Goal: Information Seeking & Learning: Learn about a topic

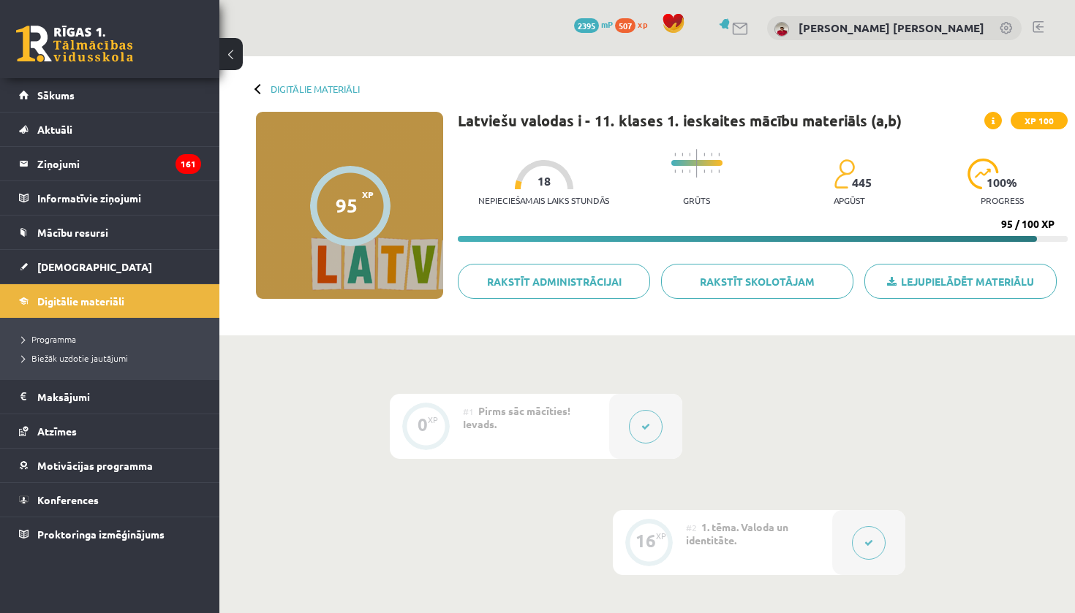
drag, startPoint x: 647, startPoint y: 9, endPoint x: 648, endPoint y: 427, distance: 418.1
click at [648, 427] on icon at bounding box center [645, 427] width 9 height 9
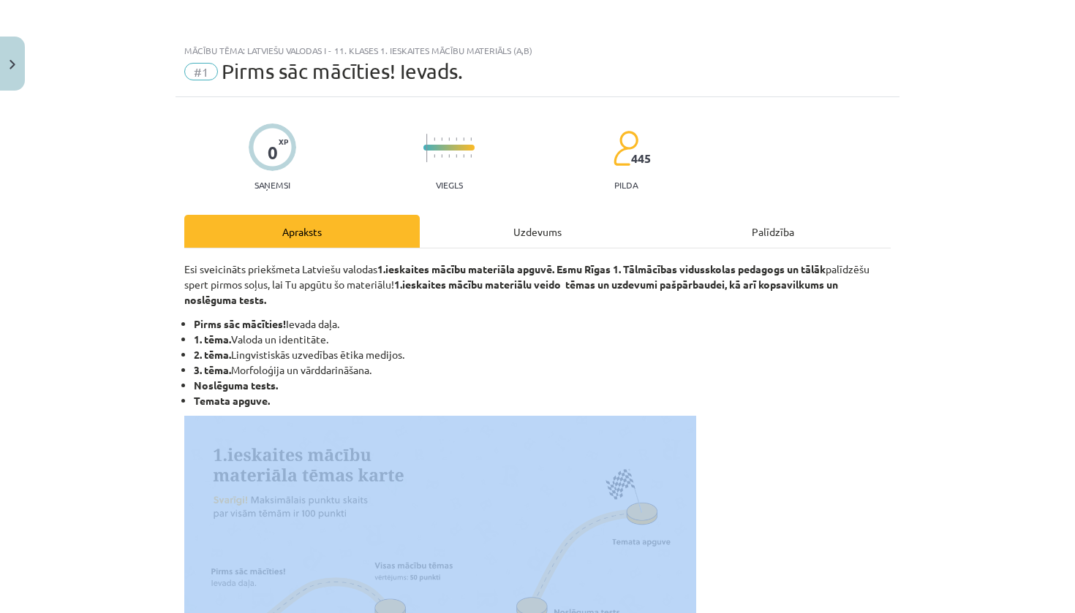
click at [648, 427] on div "Mācību tēma: Latviešu valodas i - 11. klases 1. ieskaites mācību materiāls (a,b…" at bounding box center [537, 306] width 1075 height 613
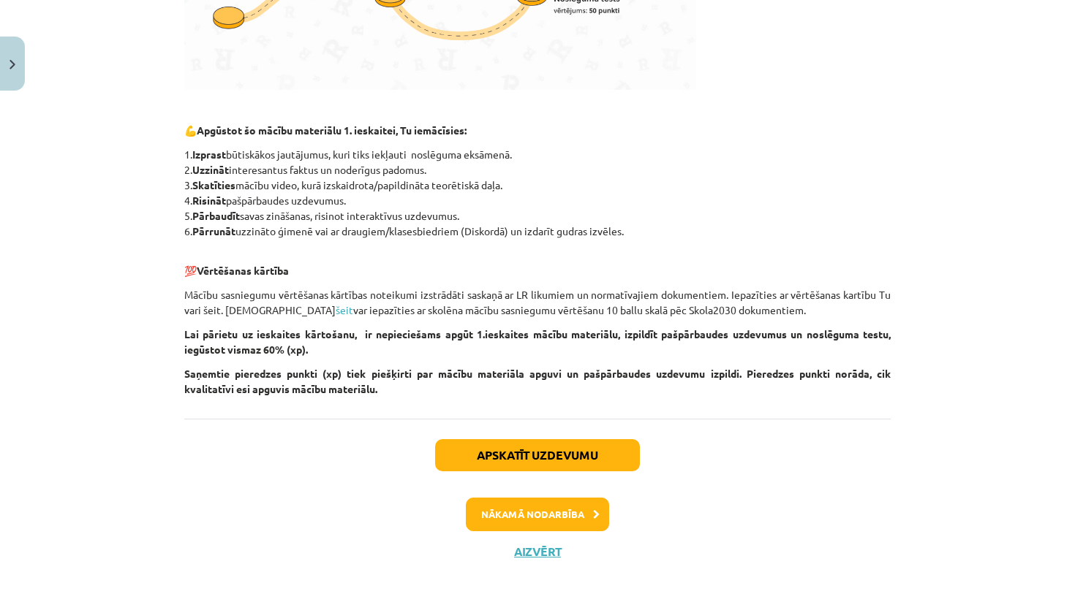
scroll to position [615, 0]
click at [501, 514] on button "Nākamā nodarbība" at bounding box center [537, 515] width 143 height 34
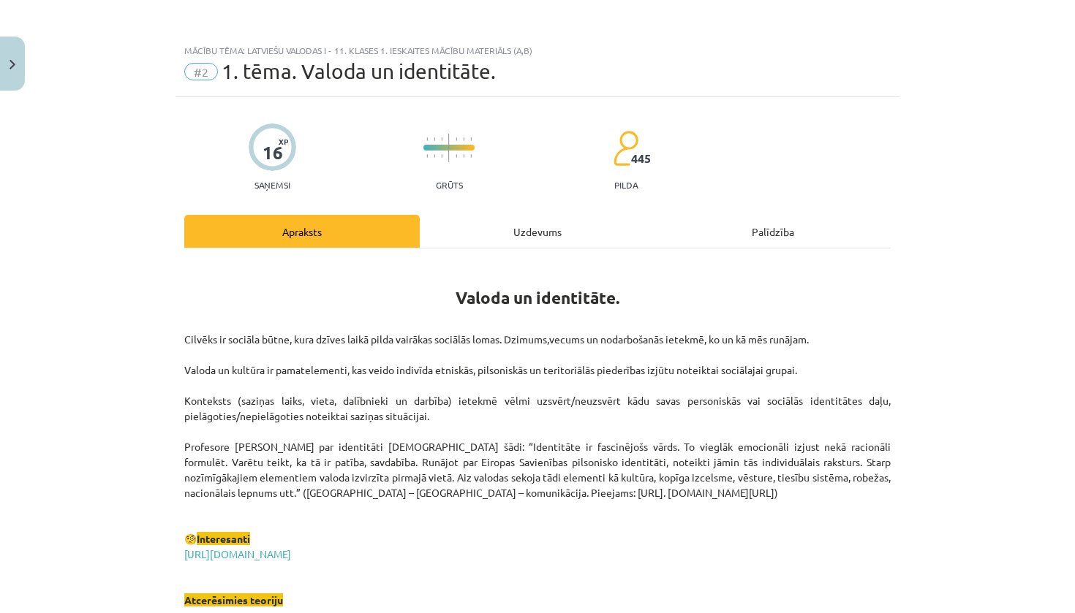
scroll to position [0, 0]
click at [18, 72] on button "Close" at bounding box center [12, 64] width 25 height 54
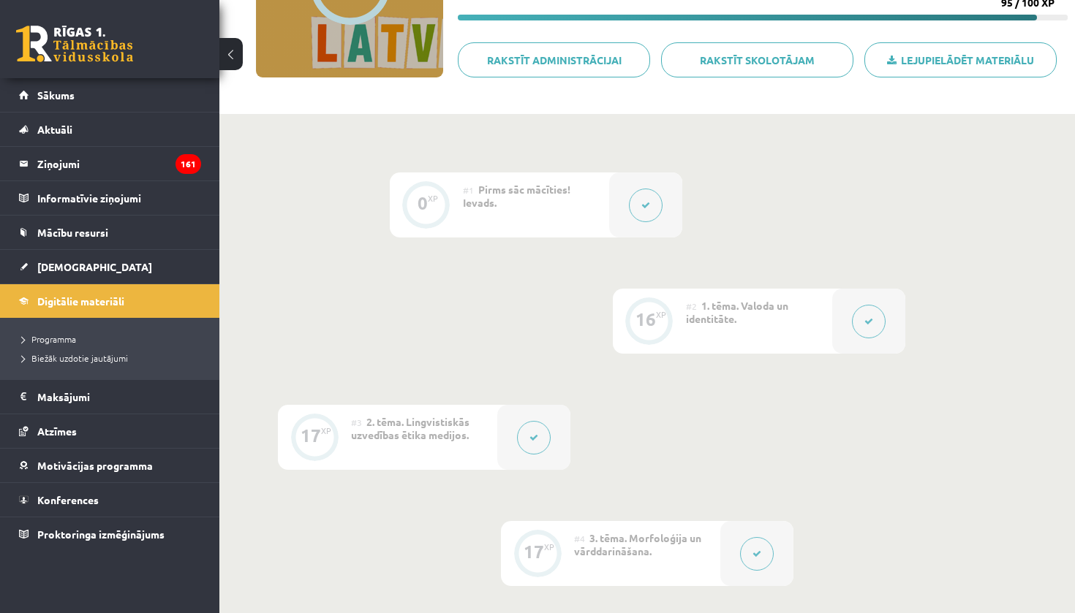
scroll to position [180, 0]
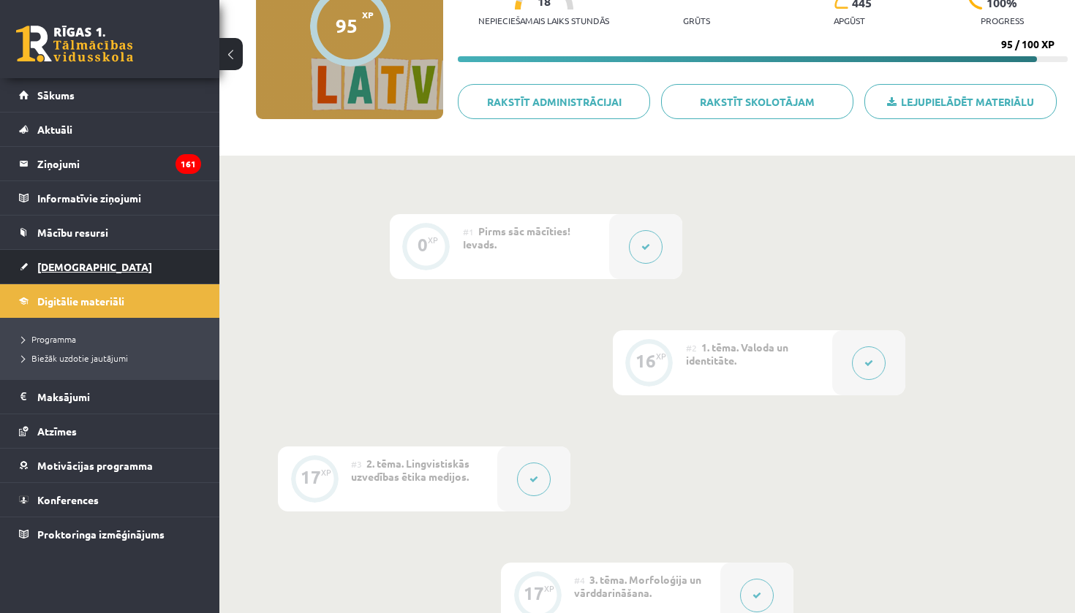
click at [122, 264] on link "[DEMOGRAPHIC_DATA]" at bounding box center [110, 267] width 182 height 34
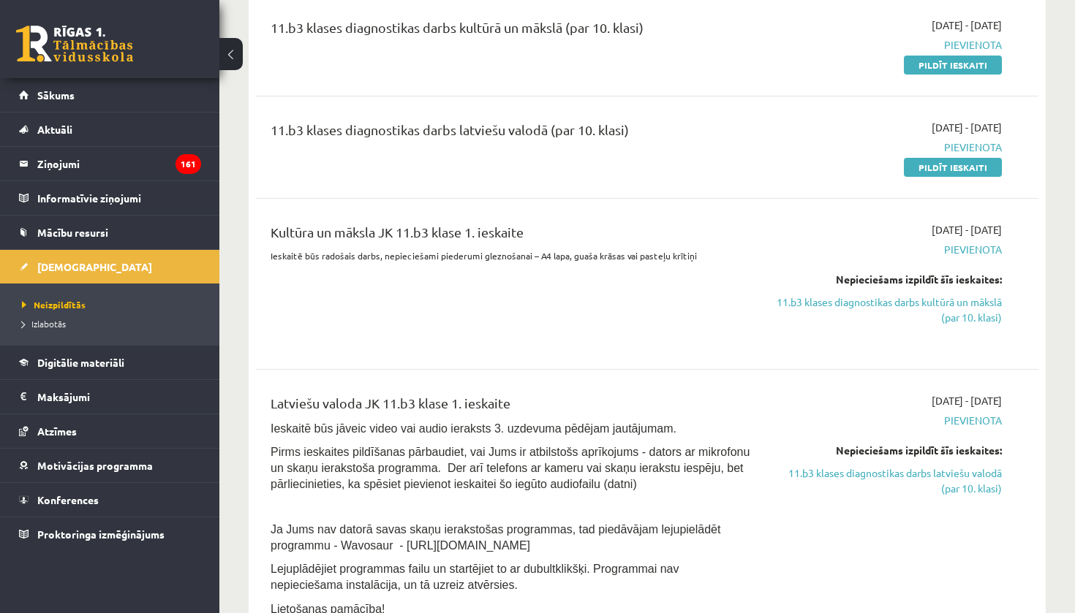
scroll to position [376, 0]
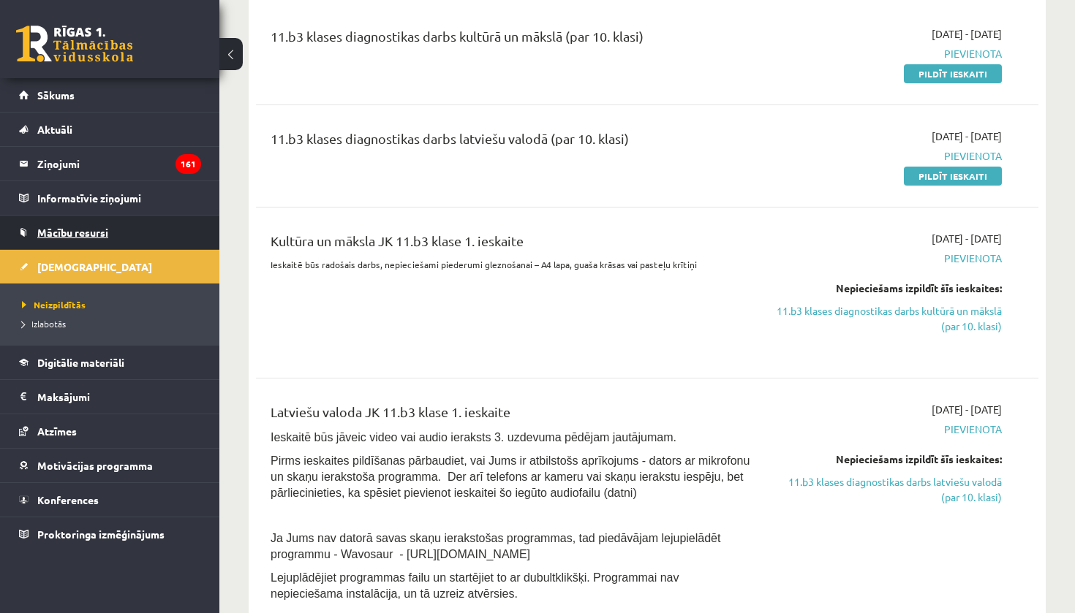
click at [113, 244] on link "Mācību resursi" at bounding box center [110, 233] width 182 height 34
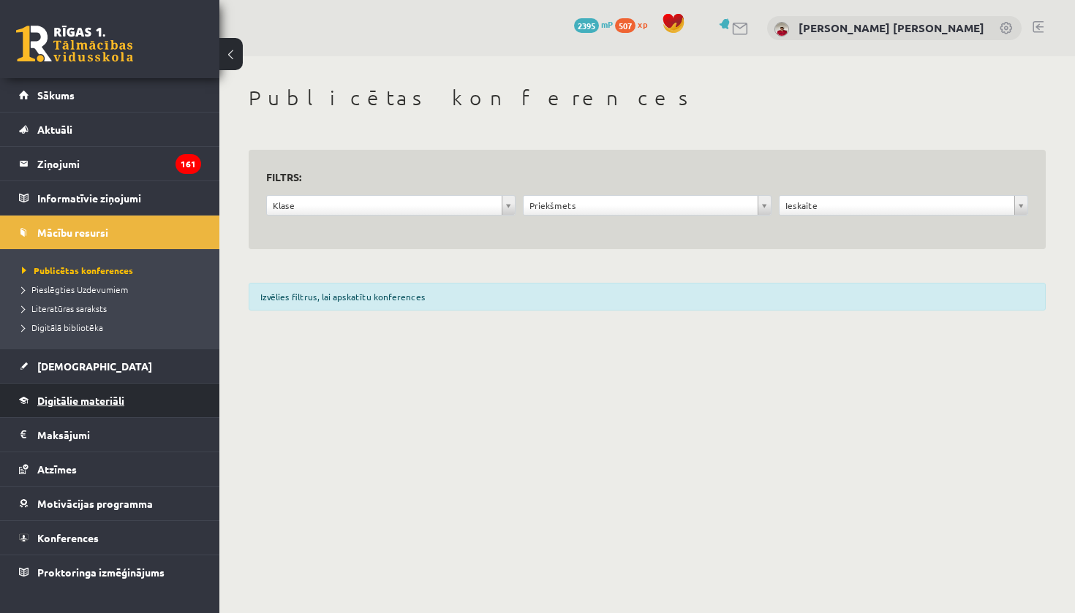
click at [88, 403] on span "Digitālie materiāli" at bounding box center [80, 400] width 87 height 13
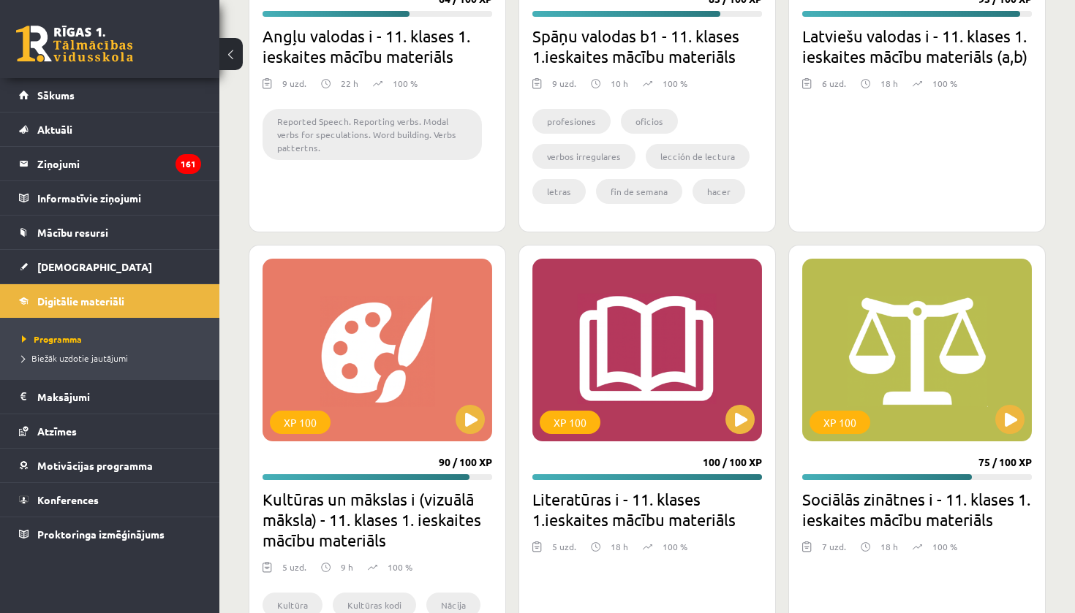
scroll to position [2096, 0]
click at [952, 82] on p "100 %" at bounding box center [944, 83] width 25 height 13
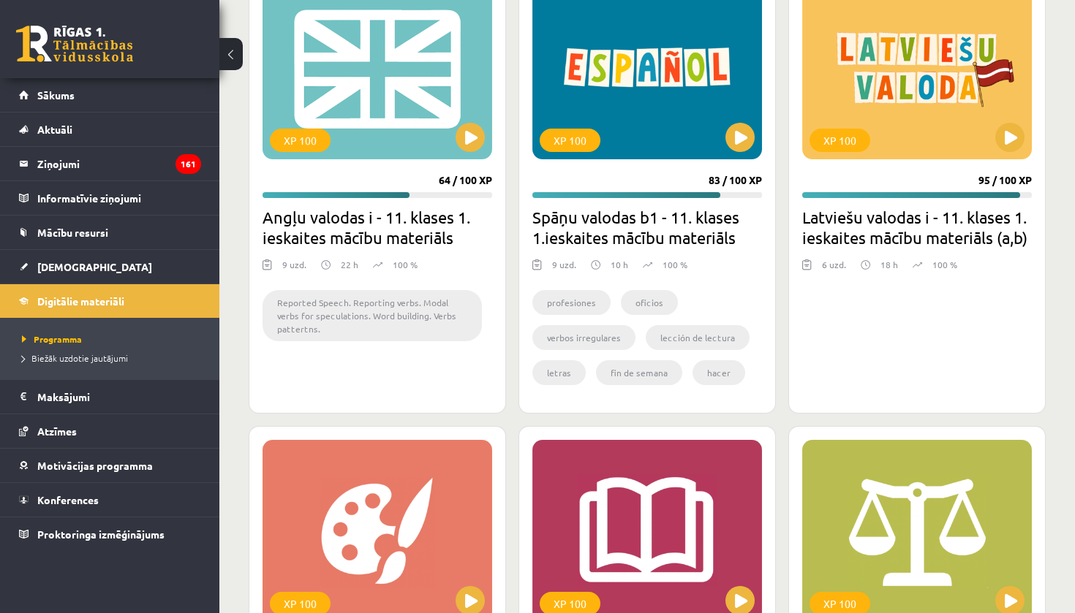
scroll to position [1900, 0]
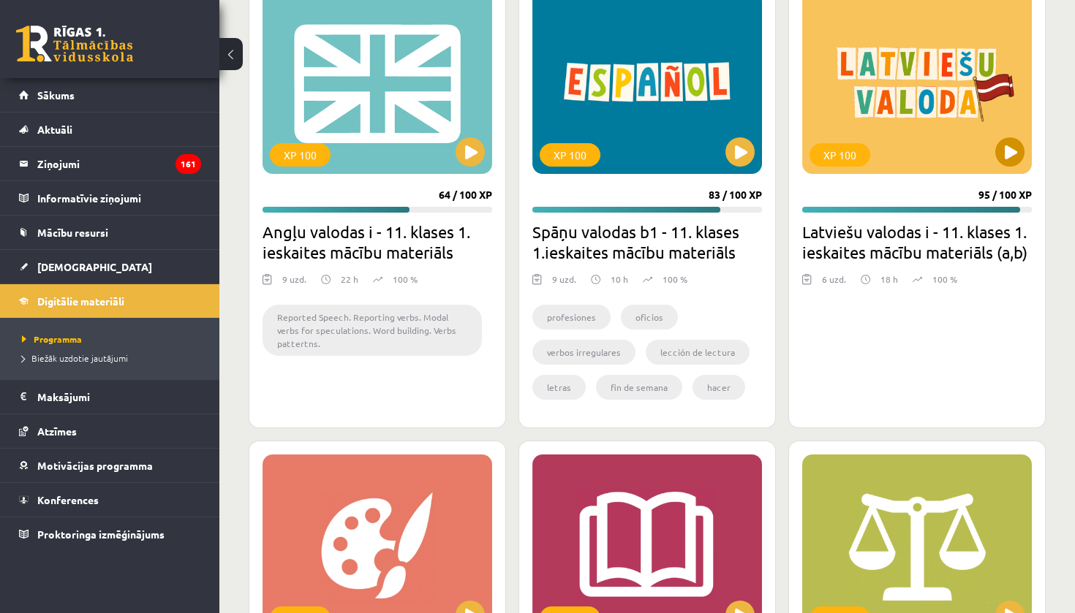
click at [1019, 147] on button at bounding box center [1009, 151] width 29 height 29
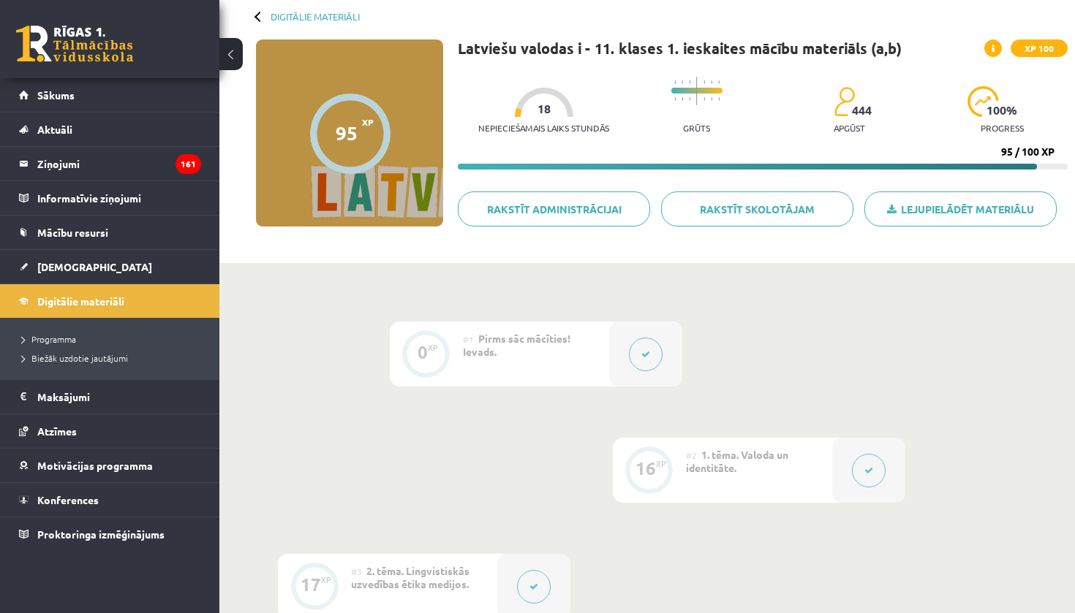
scroll to position [114, 0]
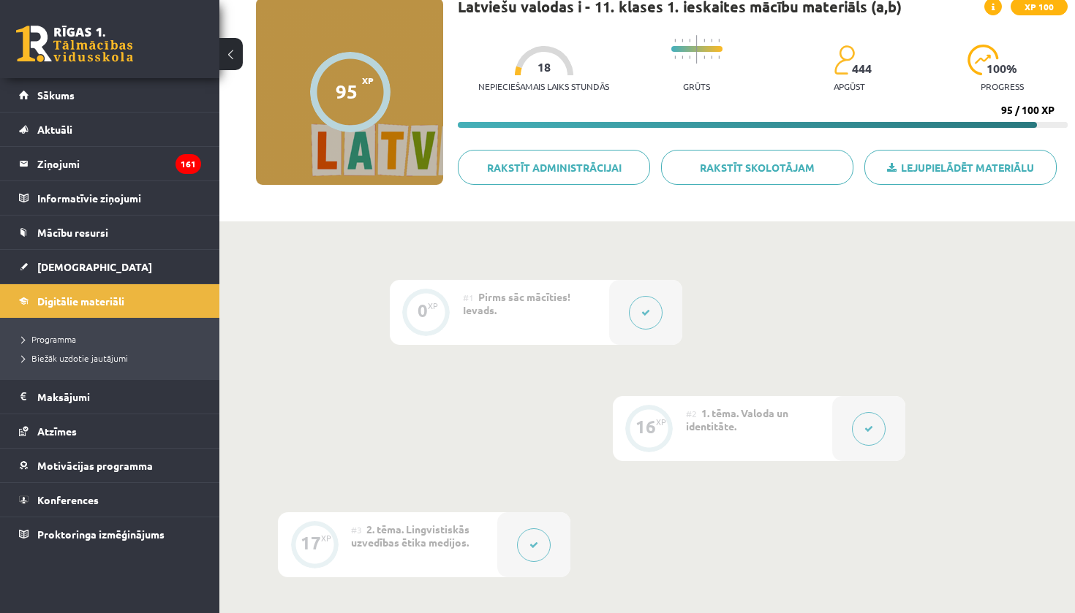
click at [743, 416] on span "1. tēma. Valoda un identitāte." at bounding box center [737, 419] width 102 height 26
click at [846, 425] on div at bounding box center [868, 428] width 73 height 65
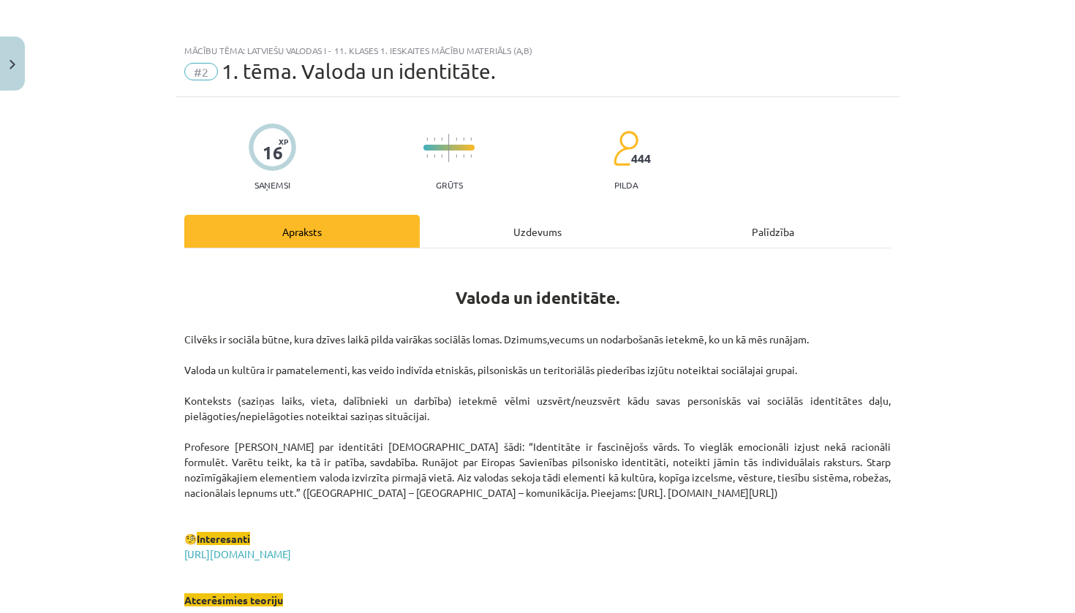
scroll to position [58, 0]
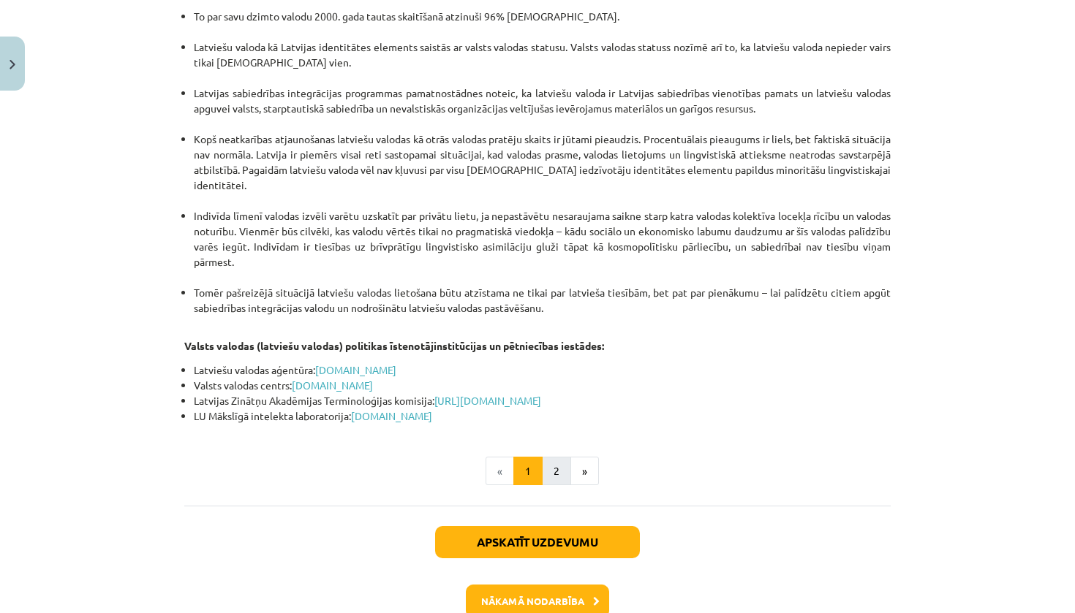
click at [558, 457] on button "2" at bounding box center [556, 471] width 29 height 29
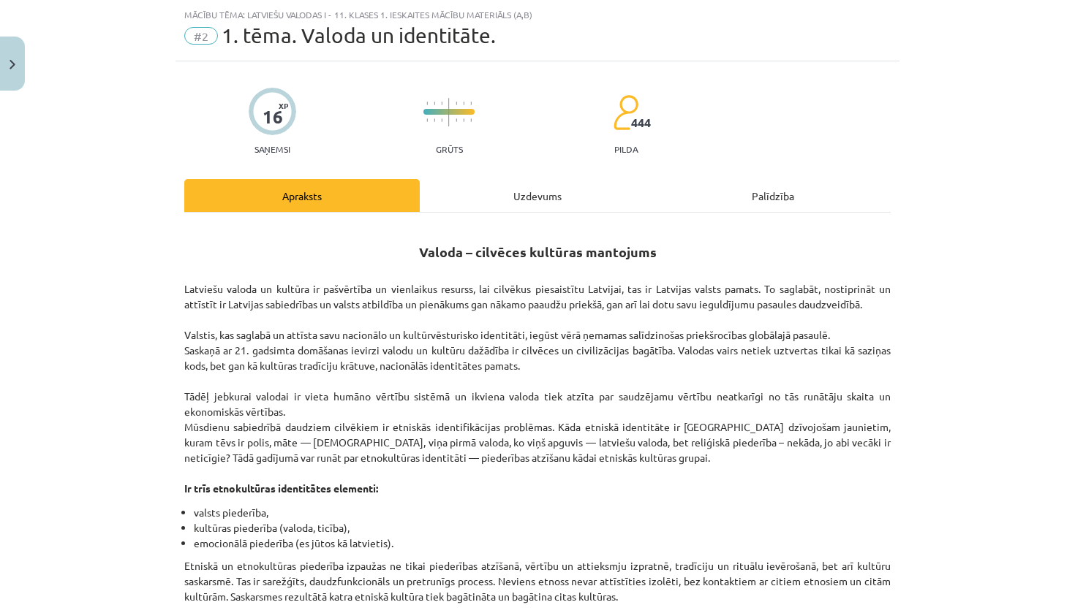
scroll to position [0, 0]
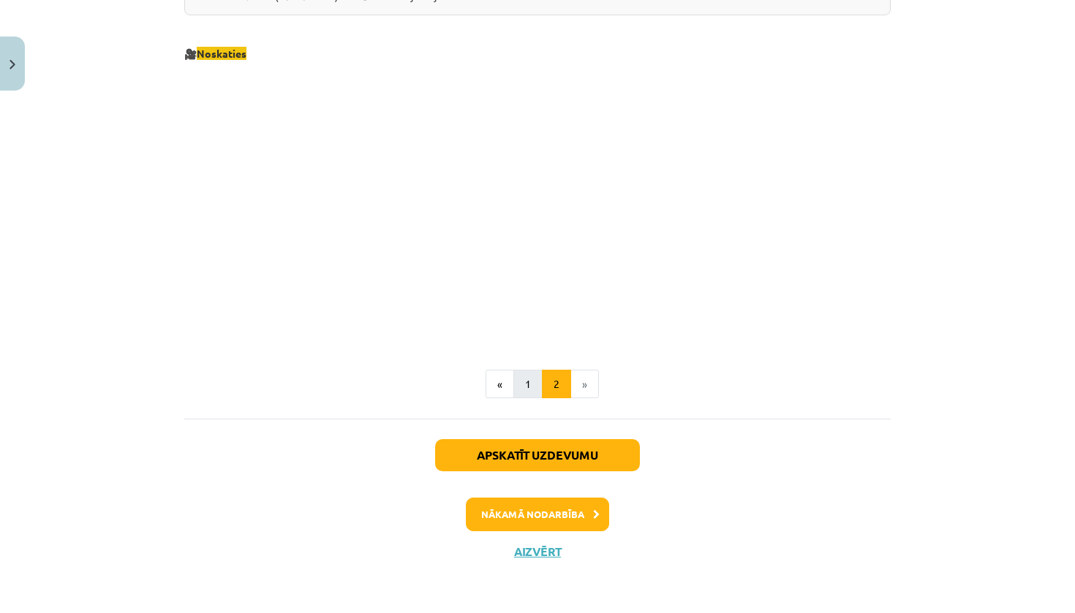
click at [534, 380] on button "1" at bounding box center [527, 384] width 29 height 29
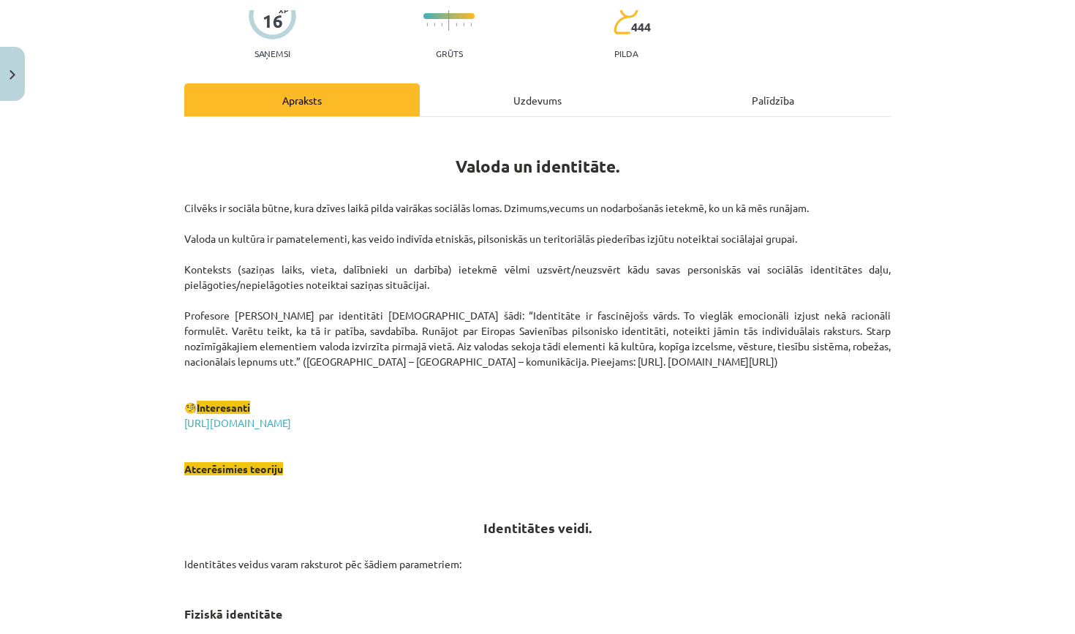
scroll to position [144, 0]
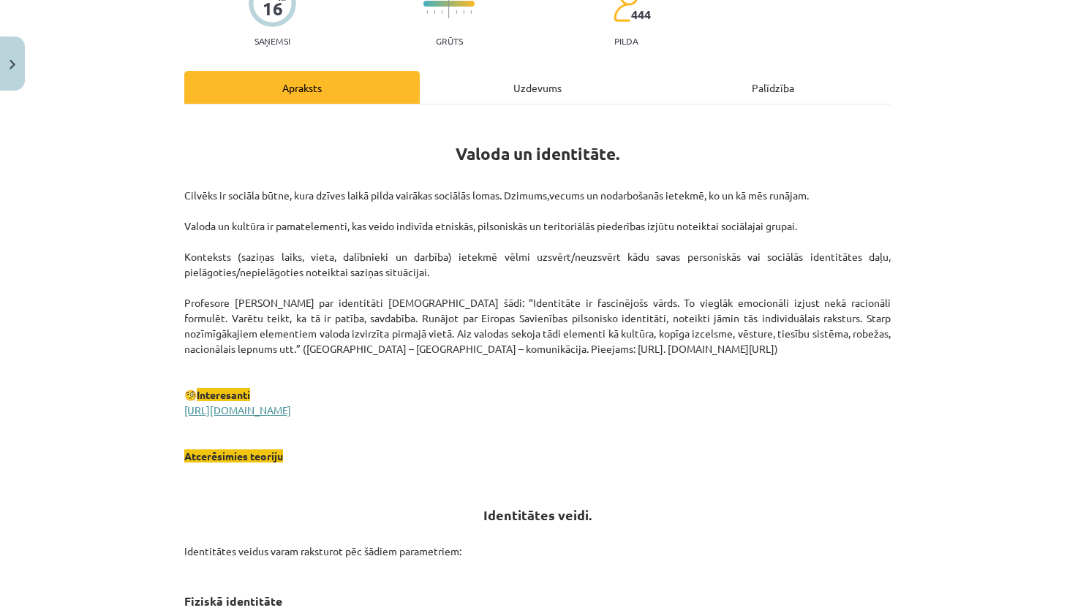
click at [264, 414] on link "[URL][DOMAIN_NAME]" at bounding box center [237, 409] width 107 height 13
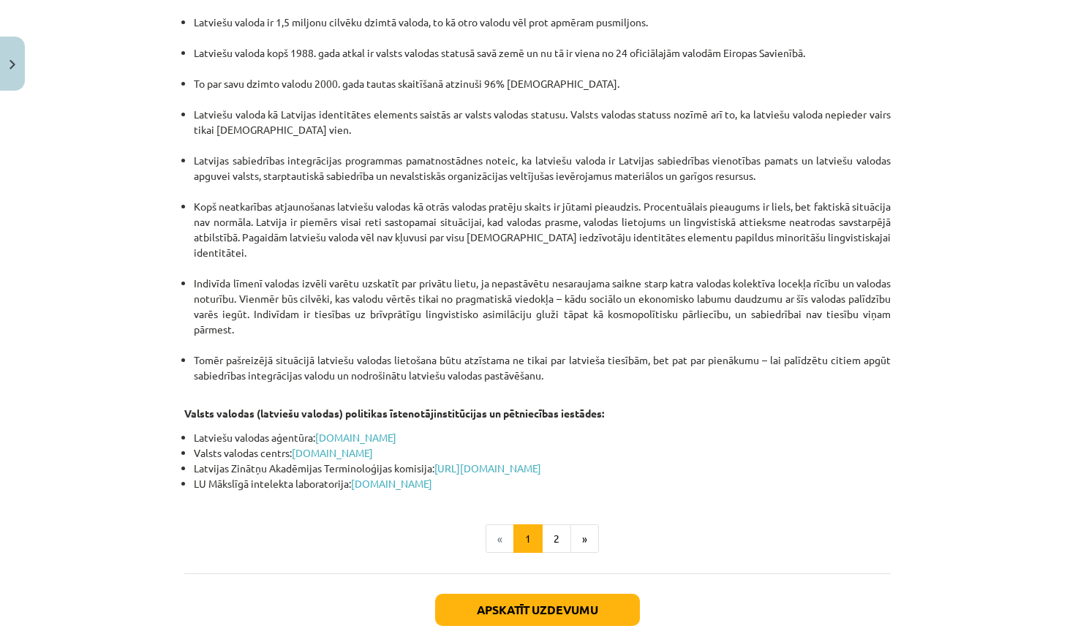
scroll to position [2974, 0]
click at [555, 523] on button "2" at bounding box center [556, 537] width 29 height 29
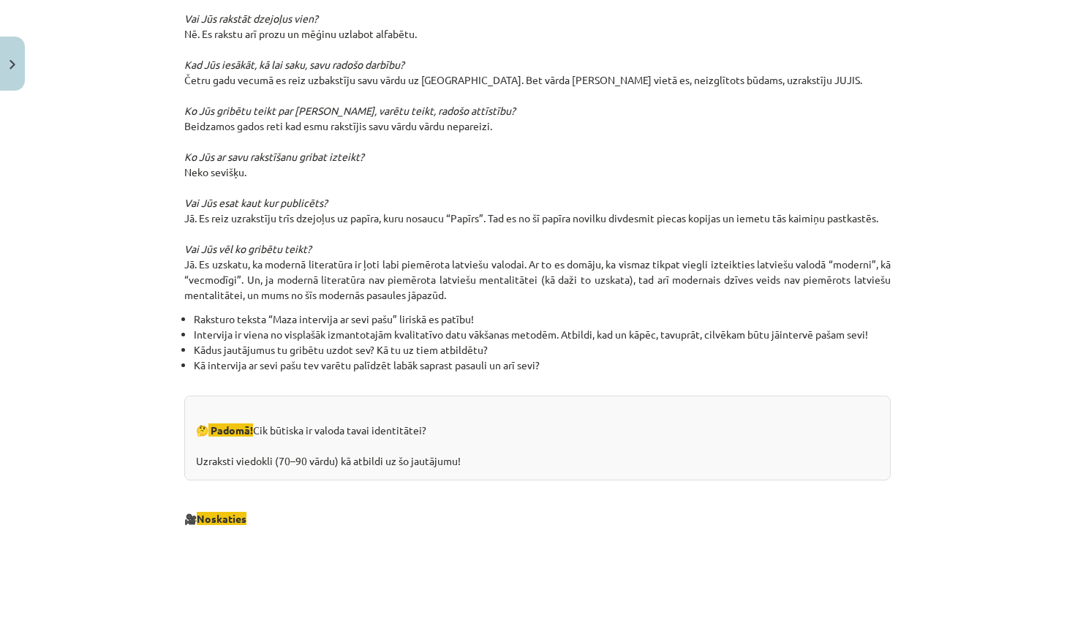
scroll to position [1092, 0]
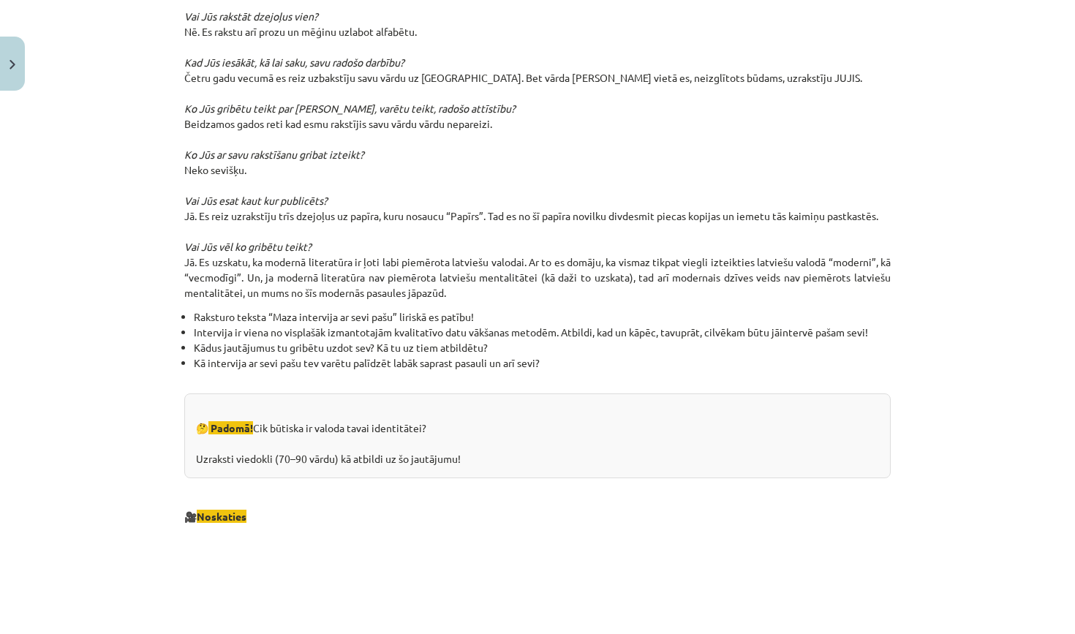
click at [461, 322] on li "Raksturo teksta “Maza intervija ar sevi pašu” liriskā es patību!" at bounding box center [542, 316] width 697 height 15
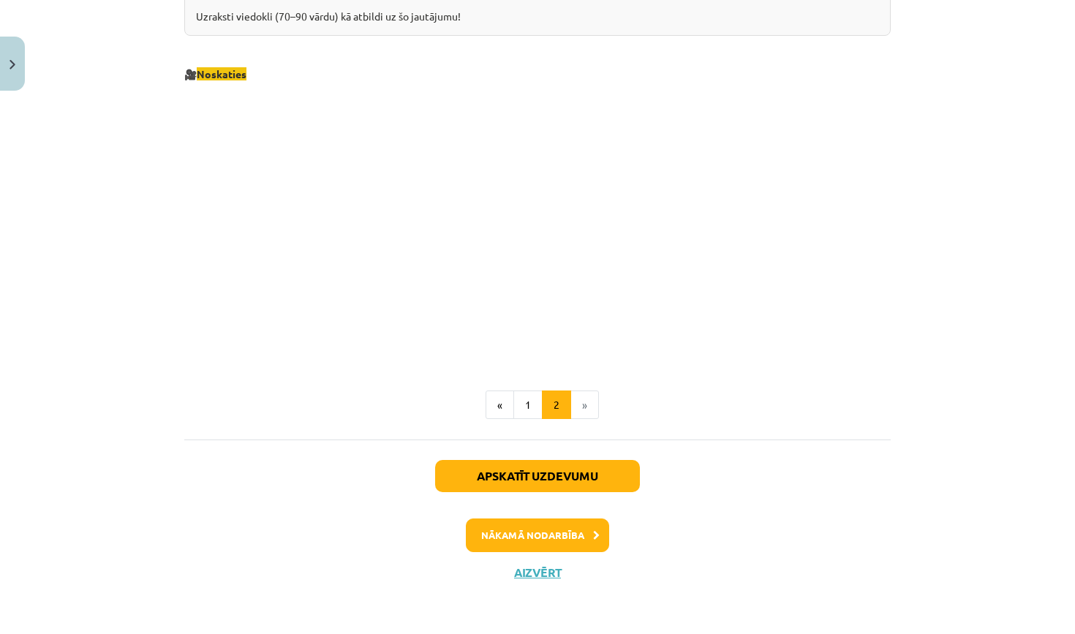
scroll to position [1536, 0]
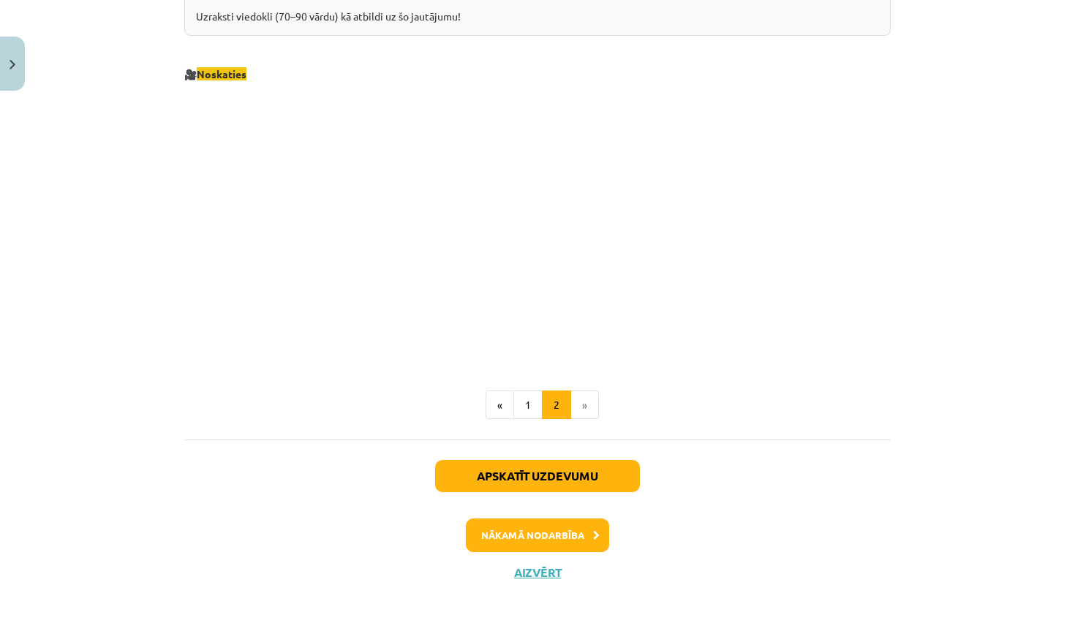
click at [527, 405] on button "1" at bounding box center [527, 404] width 29 height 29
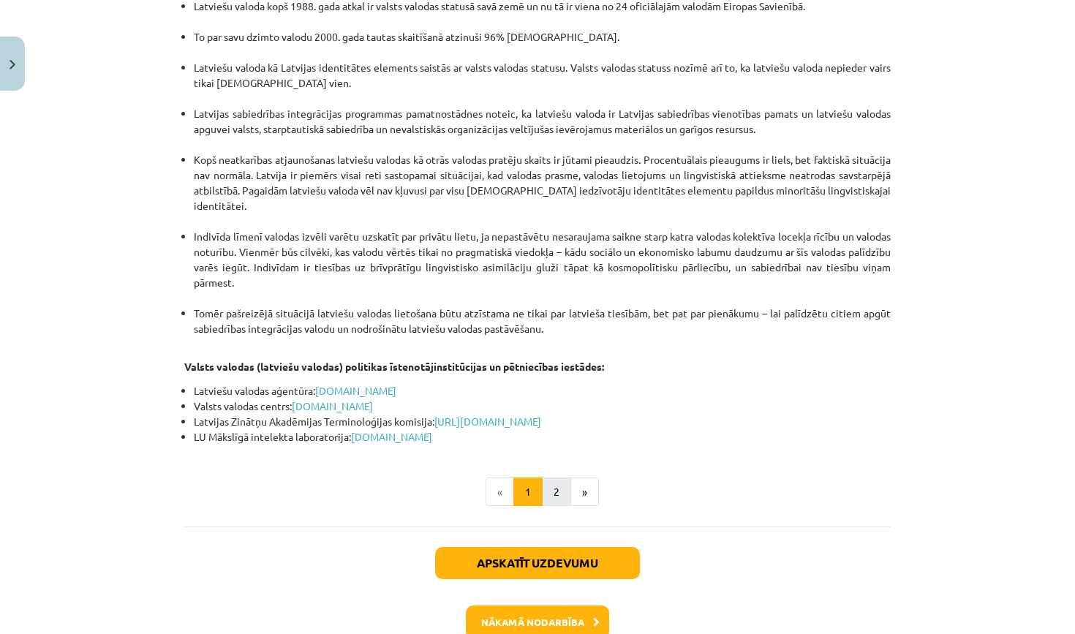
click at [543, 477] on button "2" at bounding box center [556, 491] width 29 height 29
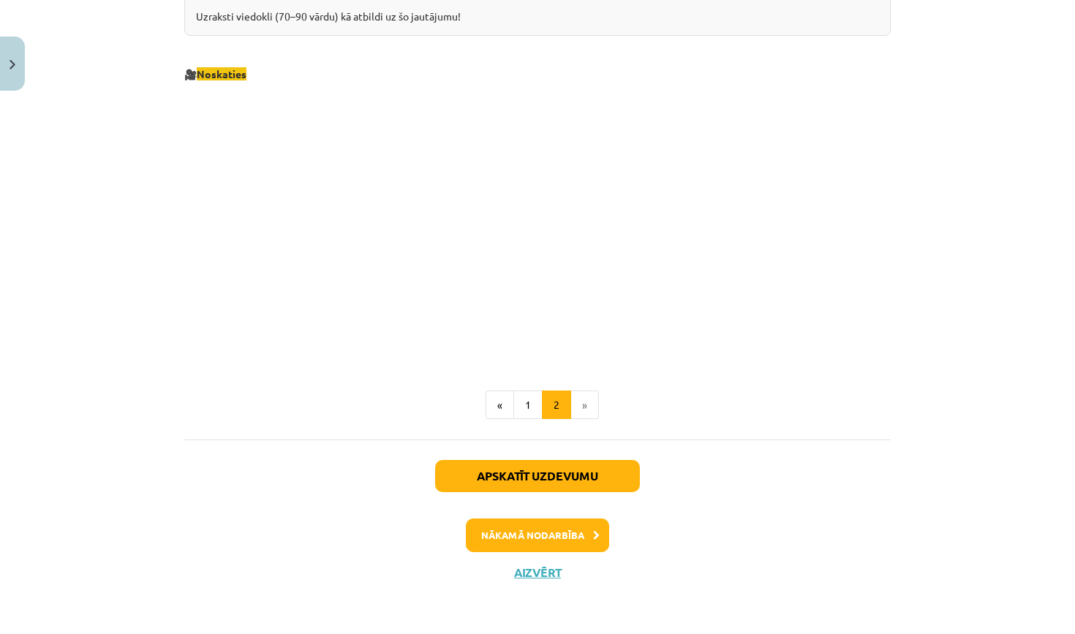
click at [253, 79] on p "🎥 Noskaties" at bounding box center [537, 59] width 706 height 46
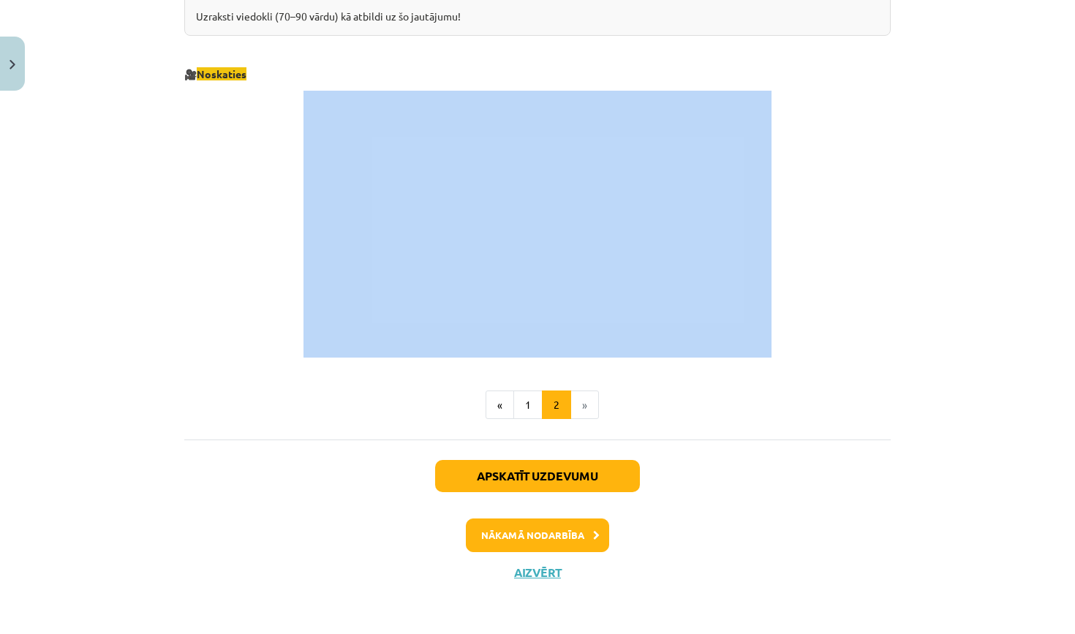
click at [253, 79] on p "🎥 Noskaties" at bounding box center [537, 59] width 706 height 46
click at [526, 406] on button "1" at bounding box center [527, 404] width 29 height 29
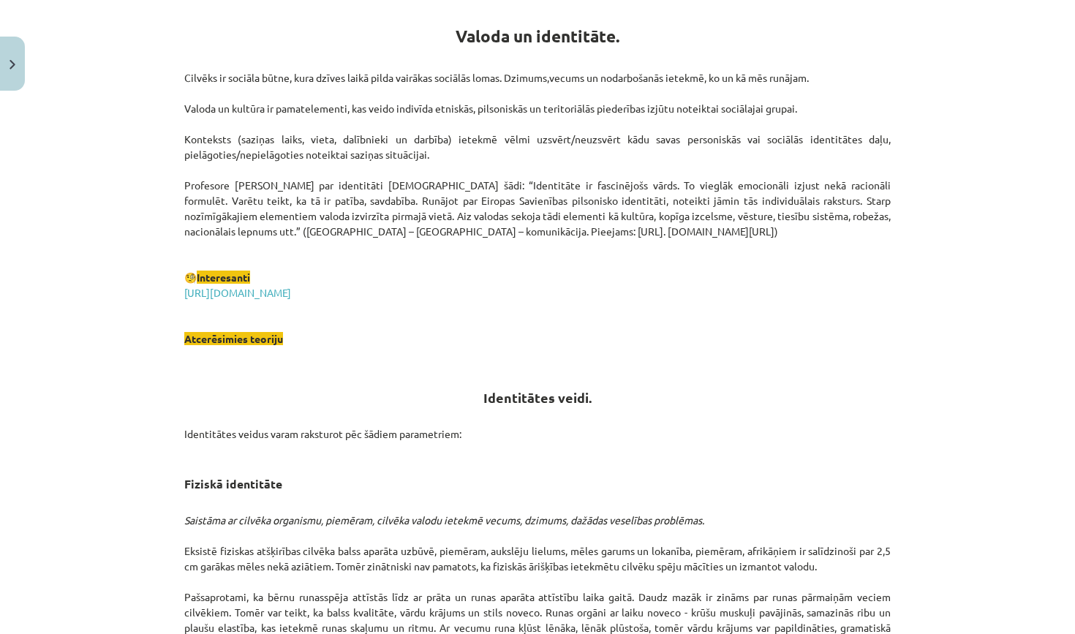
scroll to position [262, 0]
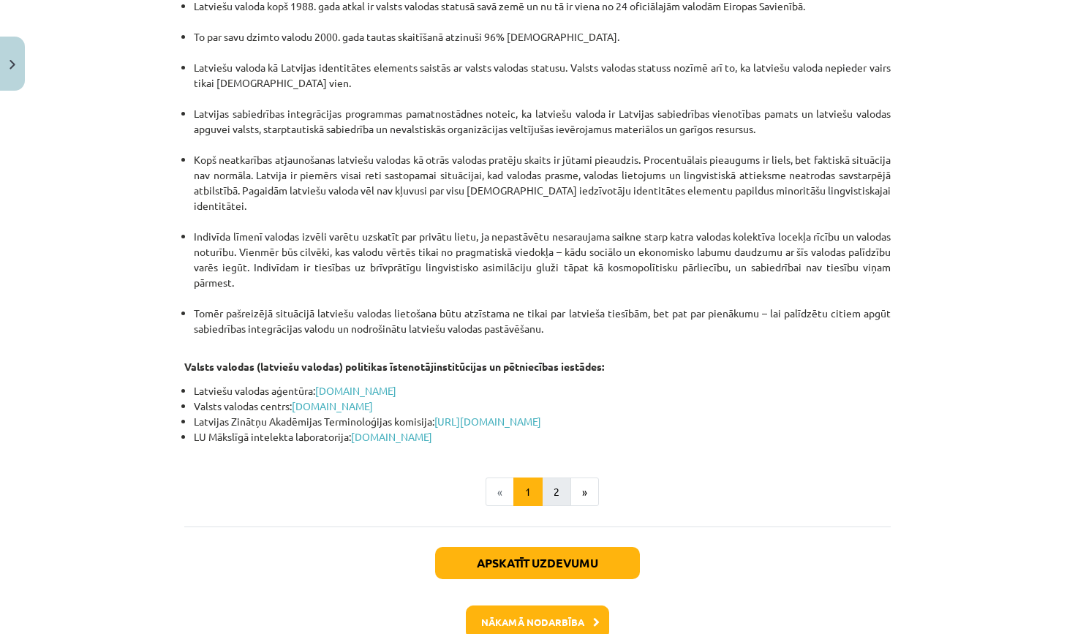
click at [555, 477] on button "2" at bounding box center [556, 491] width 29 height 29
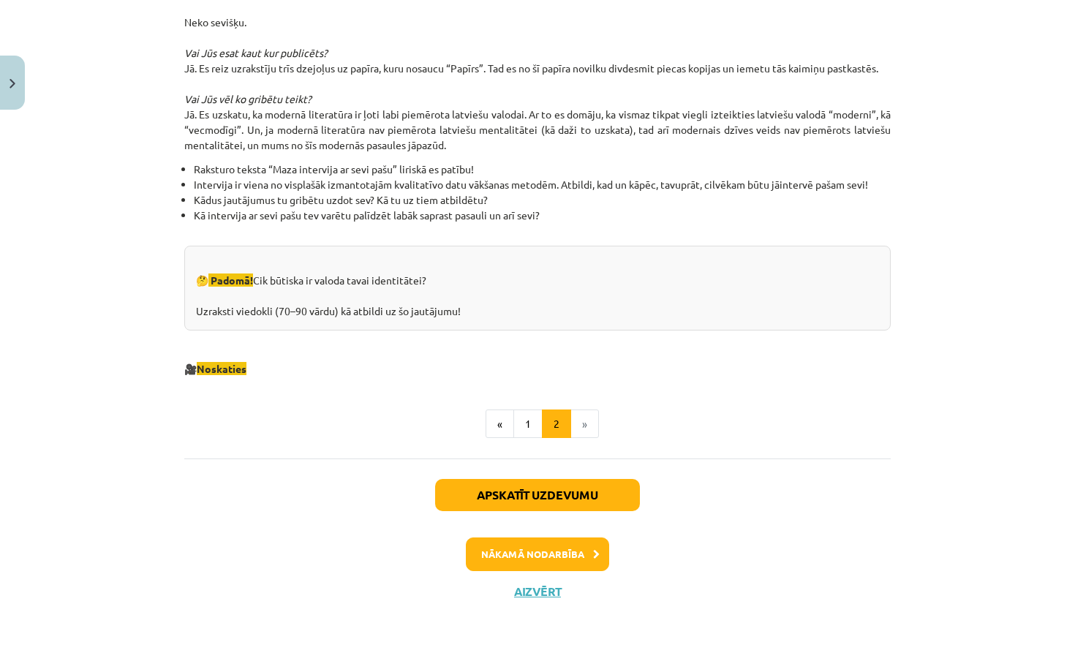
scroll to position [1218, 0]
